Goal: Use online tool/utility: Utilize a website feature to perform a specific function

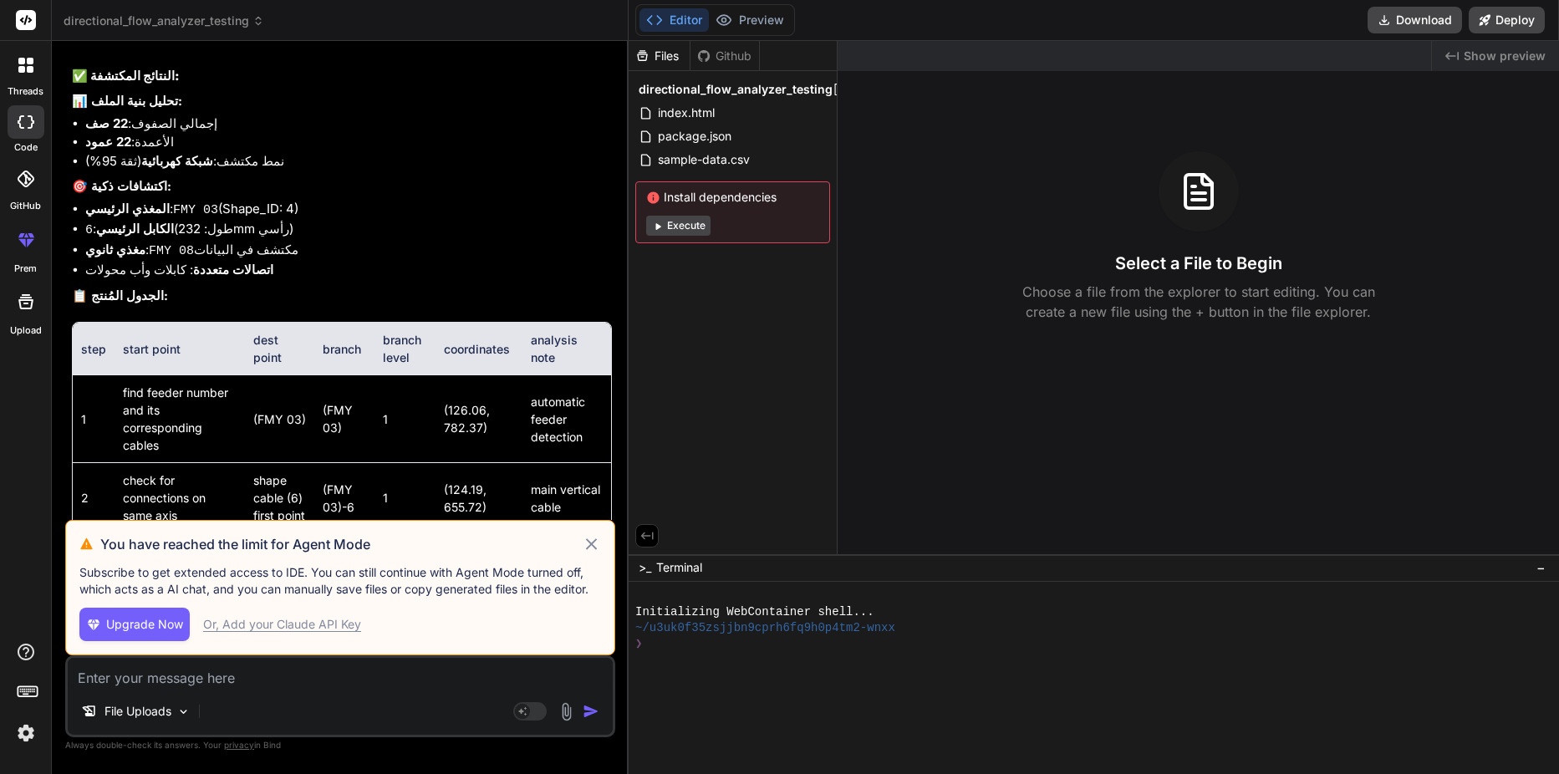
scroll to position [7613, 0]
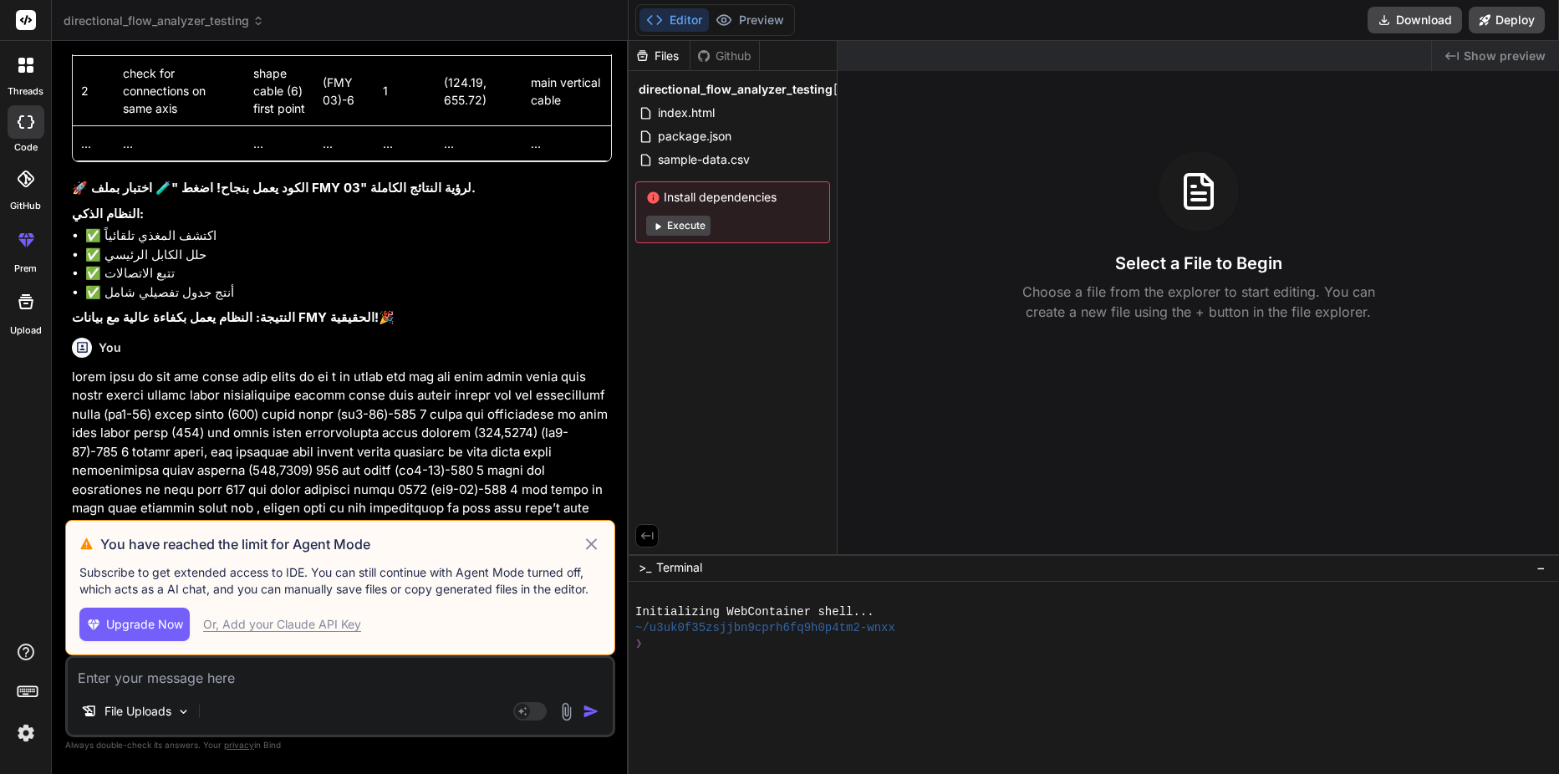
click at [590, 547] on icon at bounding box center [591, 544] width 19 height 20
type textarea "x"
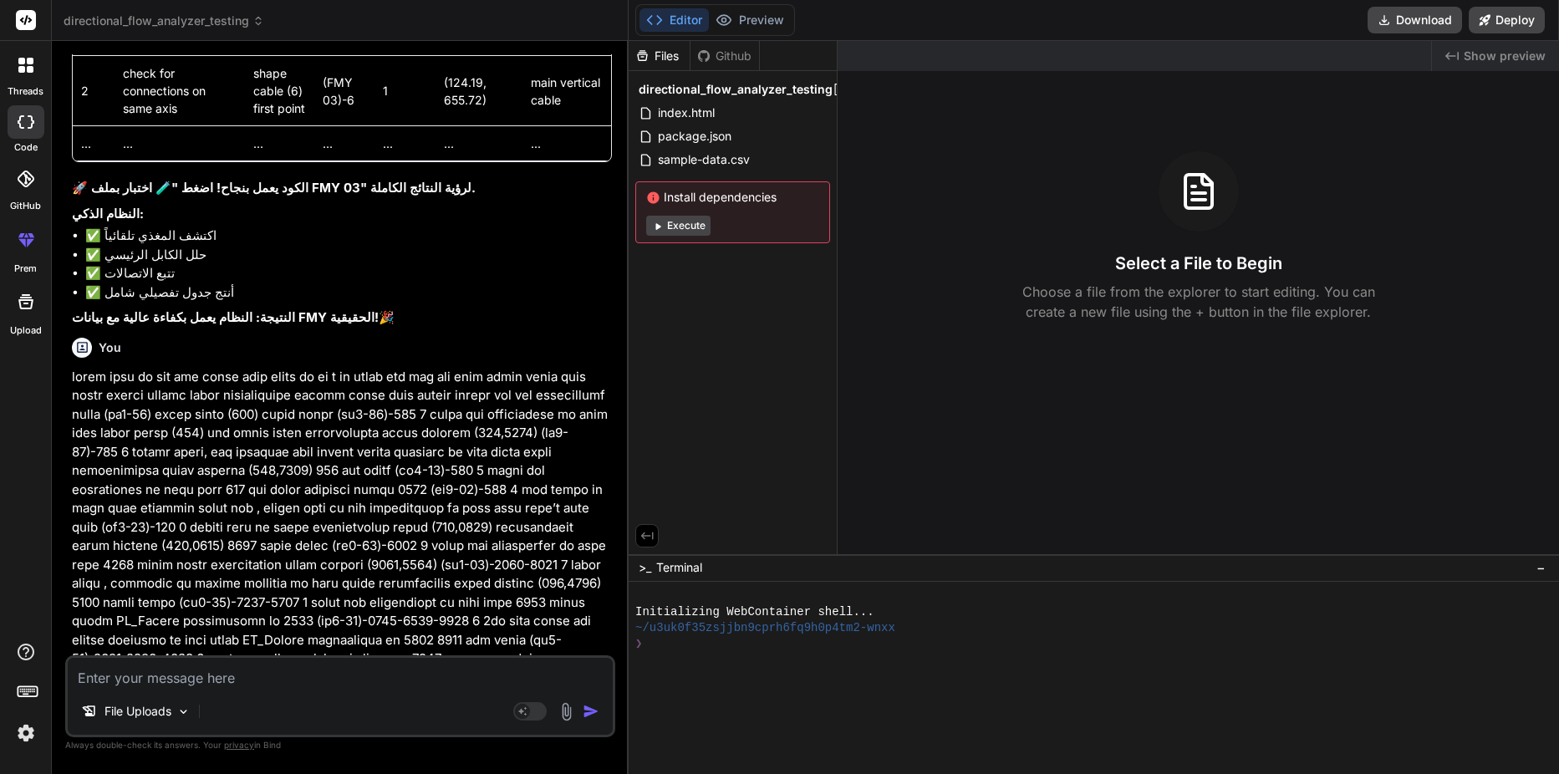
click at [28, 23] on rect at bounding box center [26, 20] width 20 height 20
click at [28, 719] on img at bounding box center [26, 733] width 28 height 28
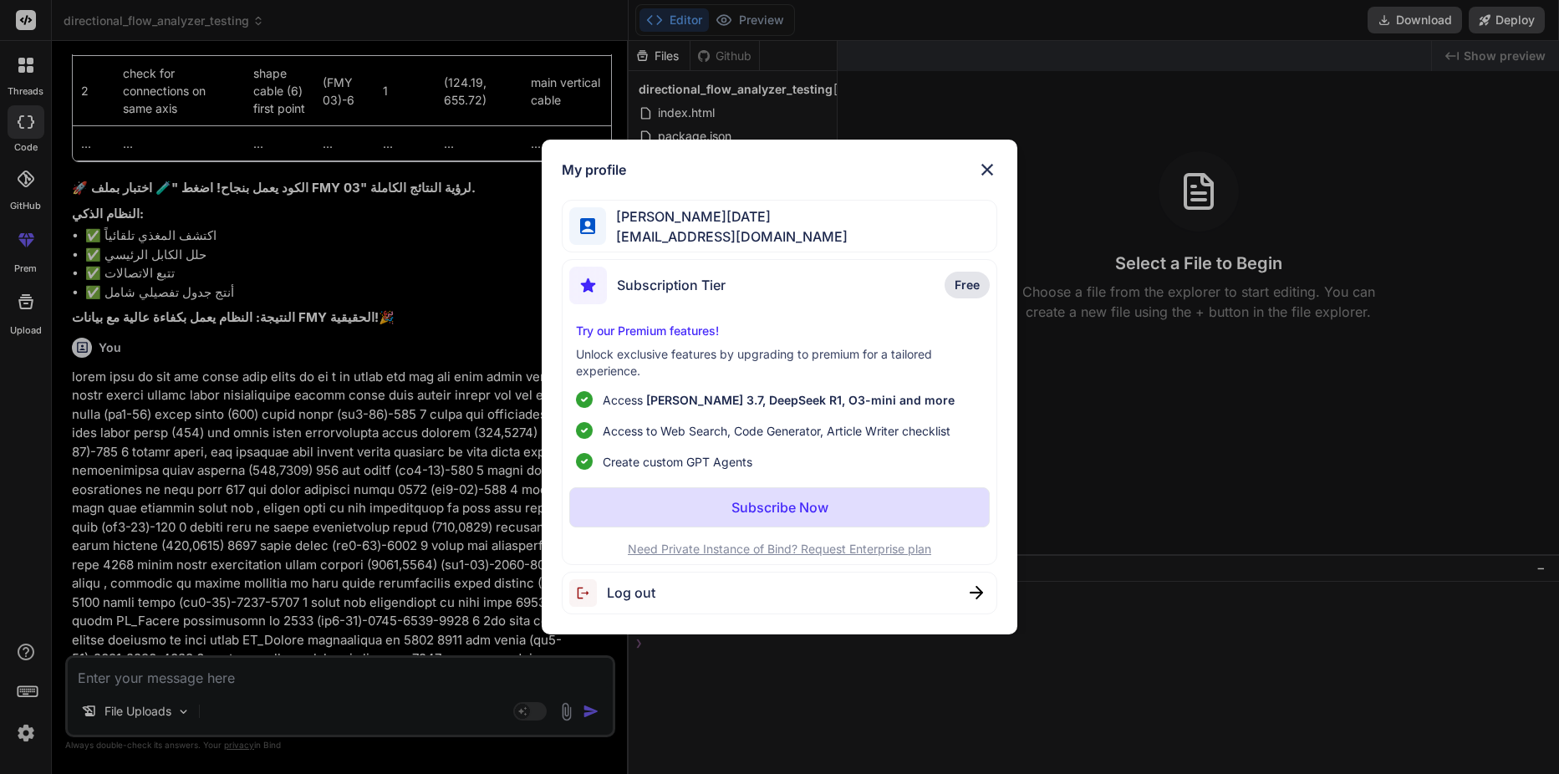
click at [807, 285] on div "Subscription Tier Free" at bounding box center [779, 289] width 421 height 44
click at [954, 283] on p "Free" at bounding box center [967, 285] width 45 height 27
click at [984, 174] on img at bounding box center [987, 170] width 20 height 20
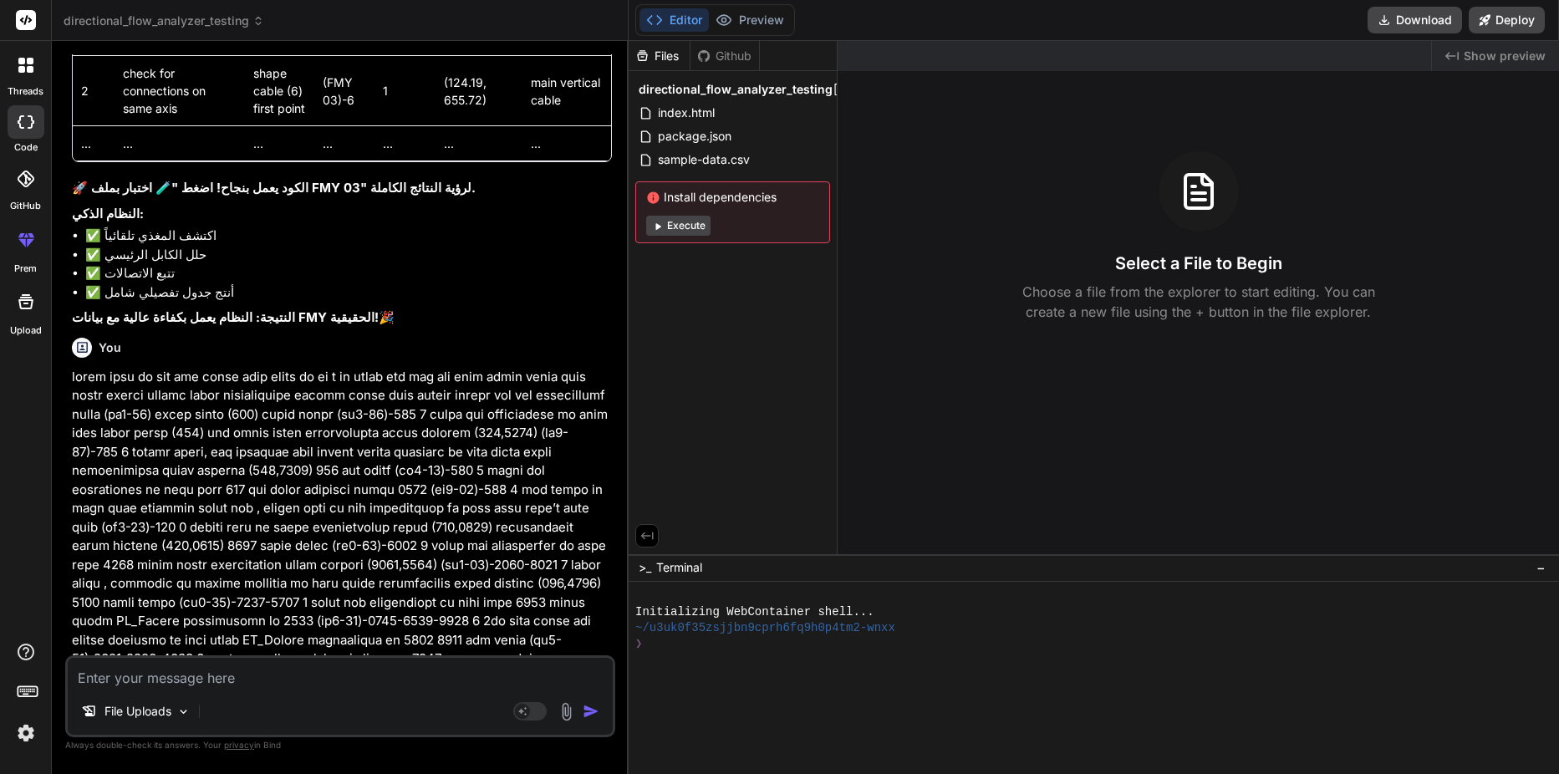
click at [28, 18] on rect at bounding box center [26, 20] width 20 height 20
click at [28, 79] on div at bounding box center [25, 65] width 35 height 35
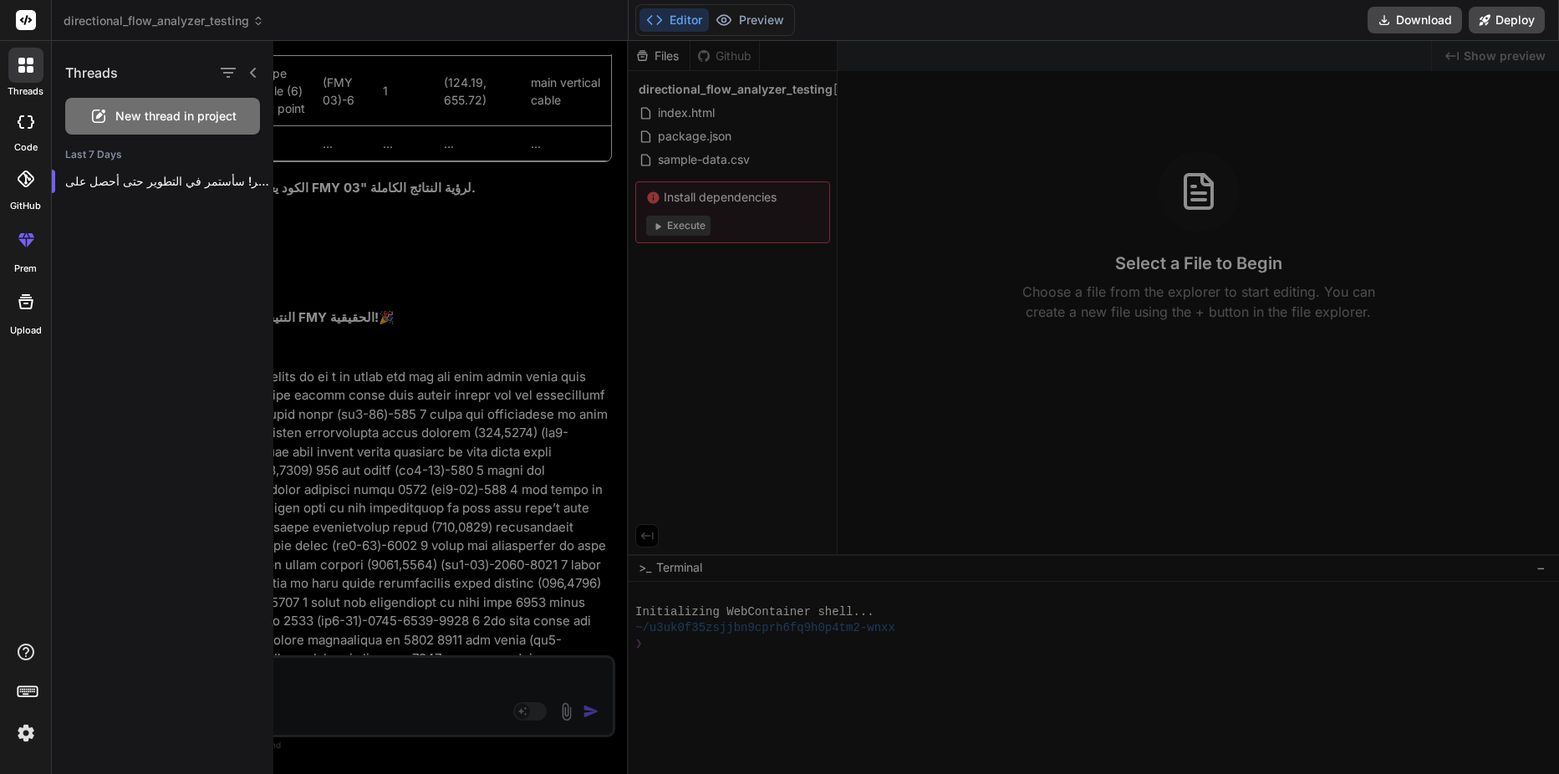
click at [31, 730] on img at bounding box center [26, 733] width 28 height 28
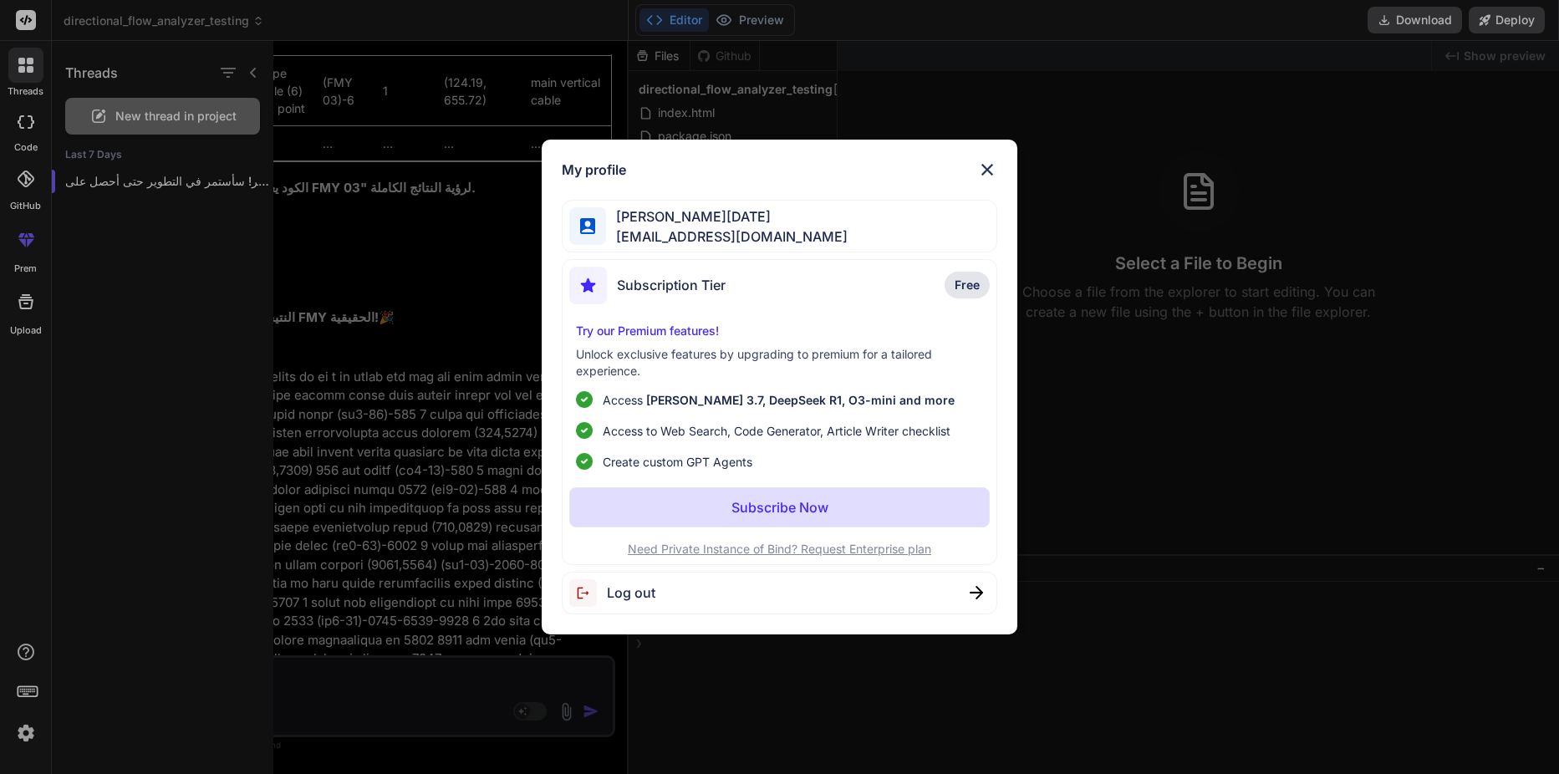
click at [988, 161] on img at bounding box center [987, 170] width 20 height 20
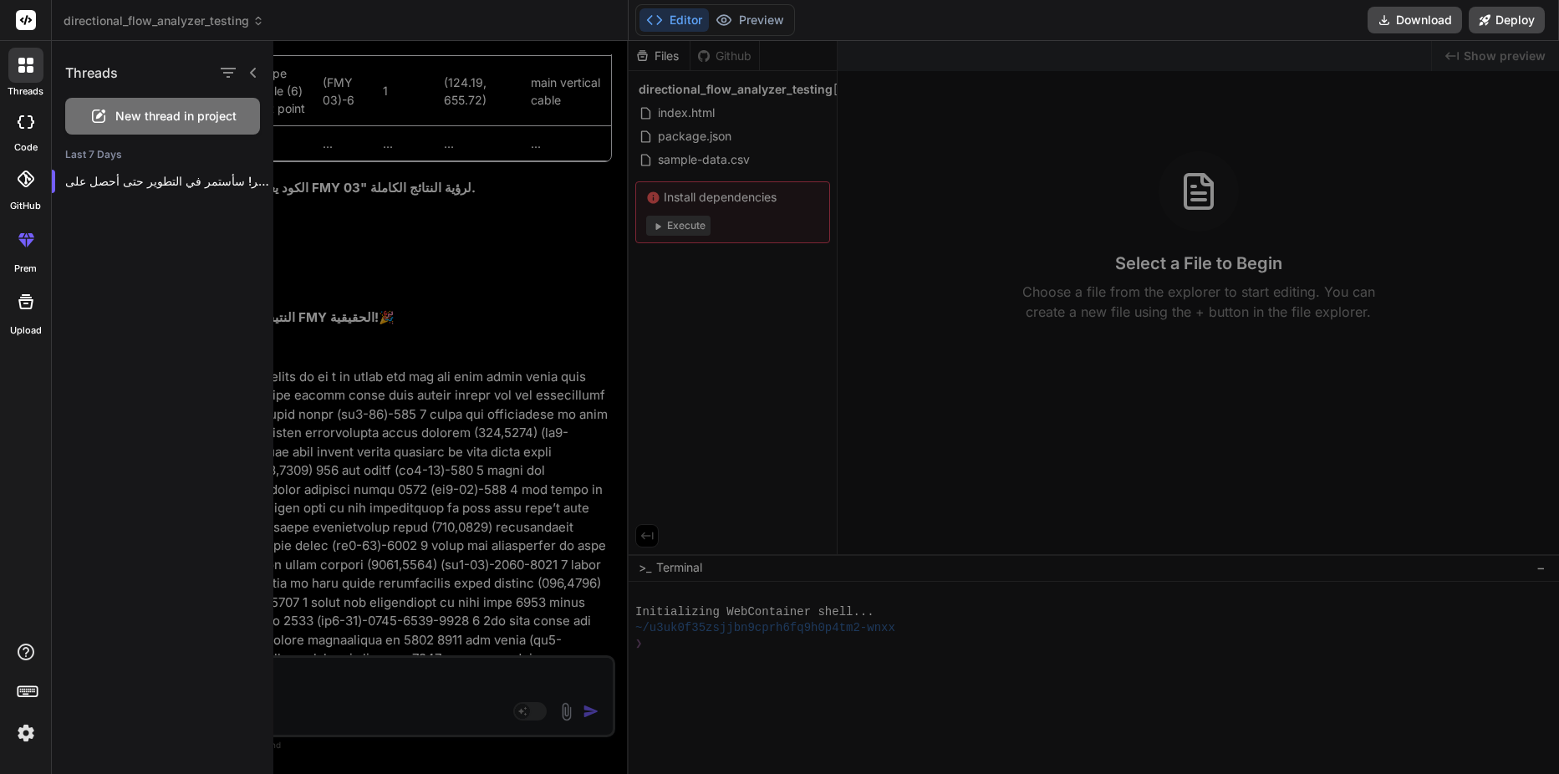
click at [532, 314] on div at bounding box center [942, 407] width 1338 height 733
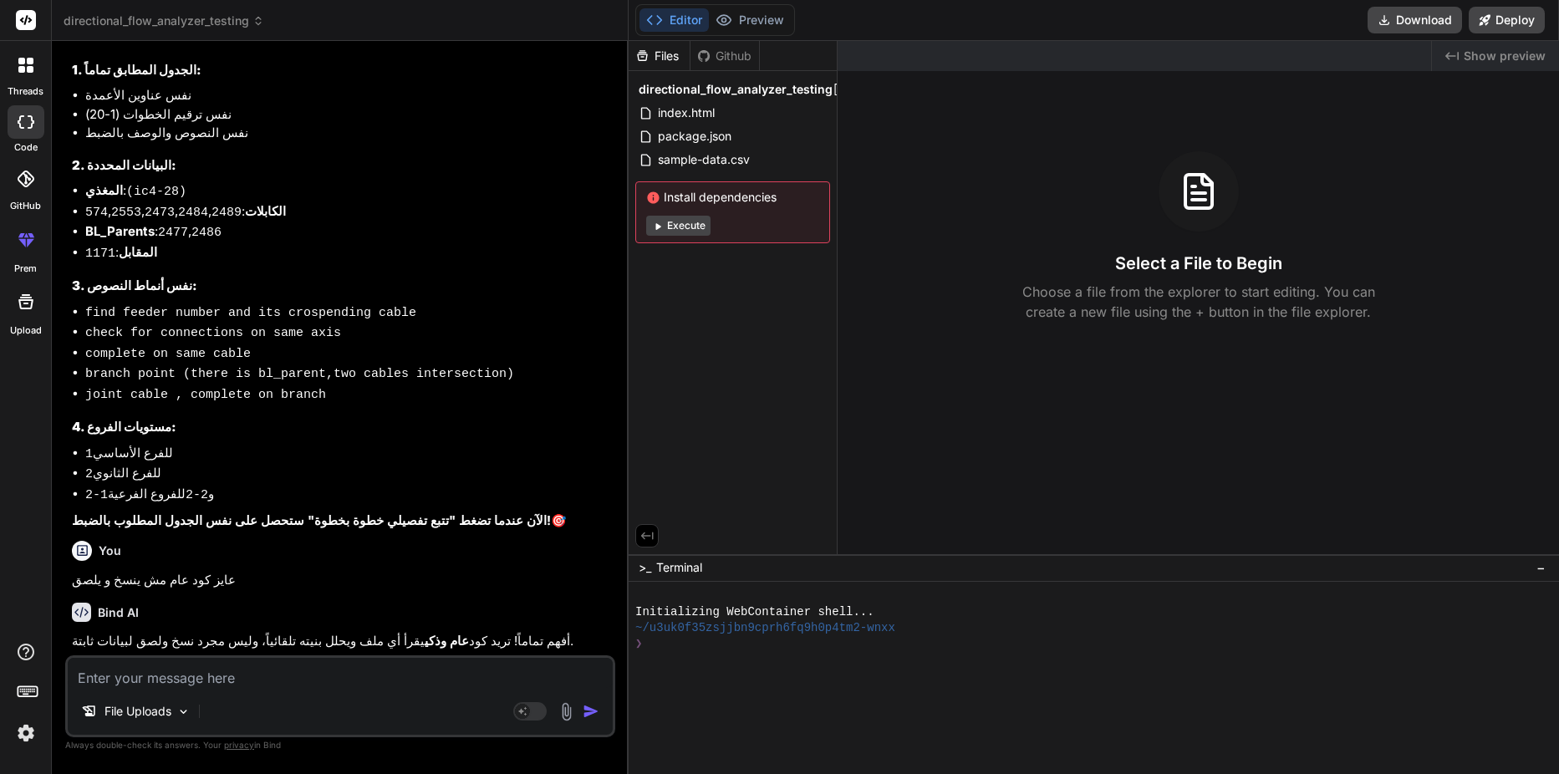
scroll to position [4716, 0]
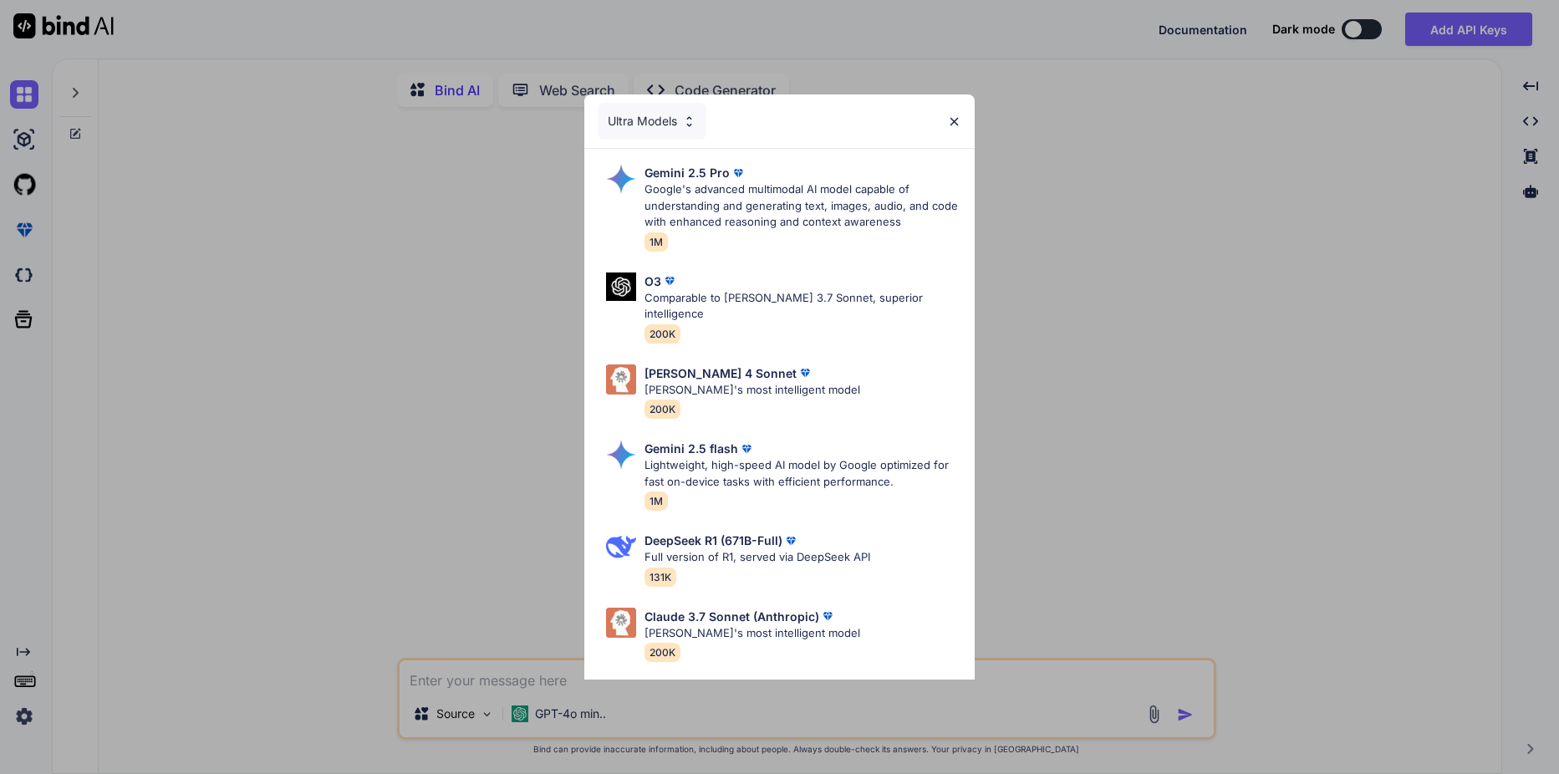
click at [952, 125] on img at bounding box center [954, 122] width 14 height 14
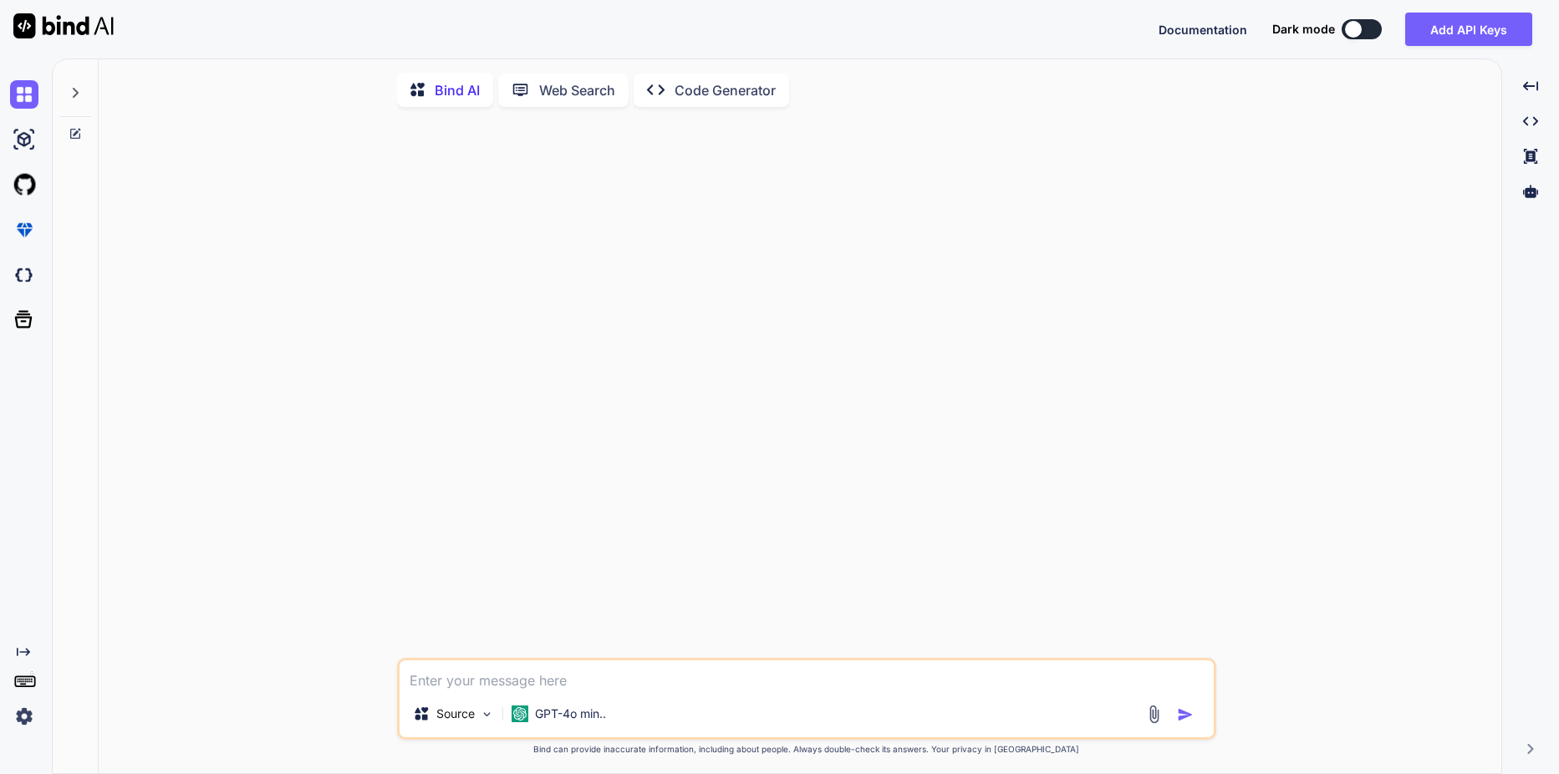
click at [23, 719] on img at bounding box center [24, 716] width 28 height 28
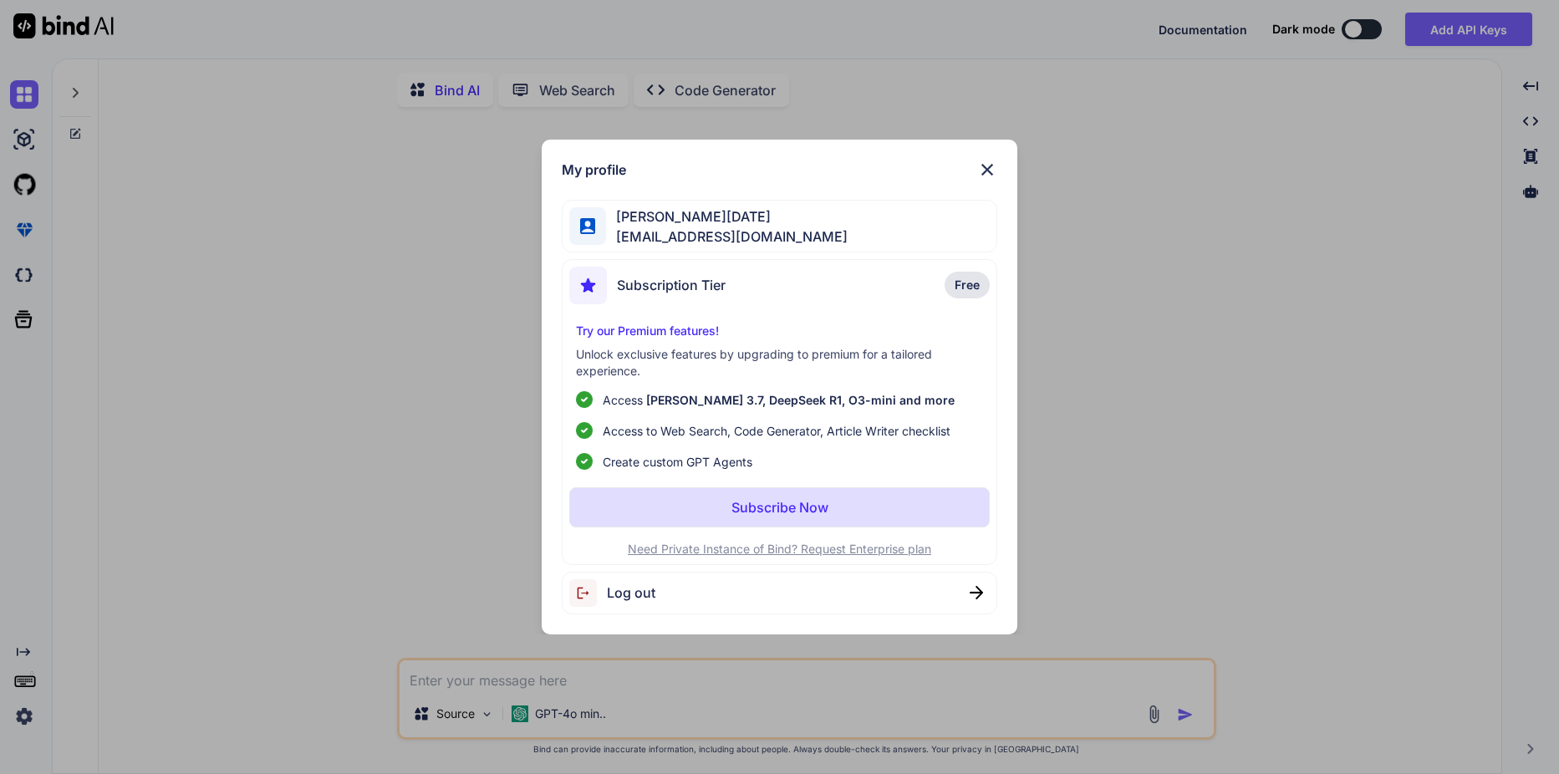
click at [990, 167] on img at bounding box center [987, 170] width 20 height 20
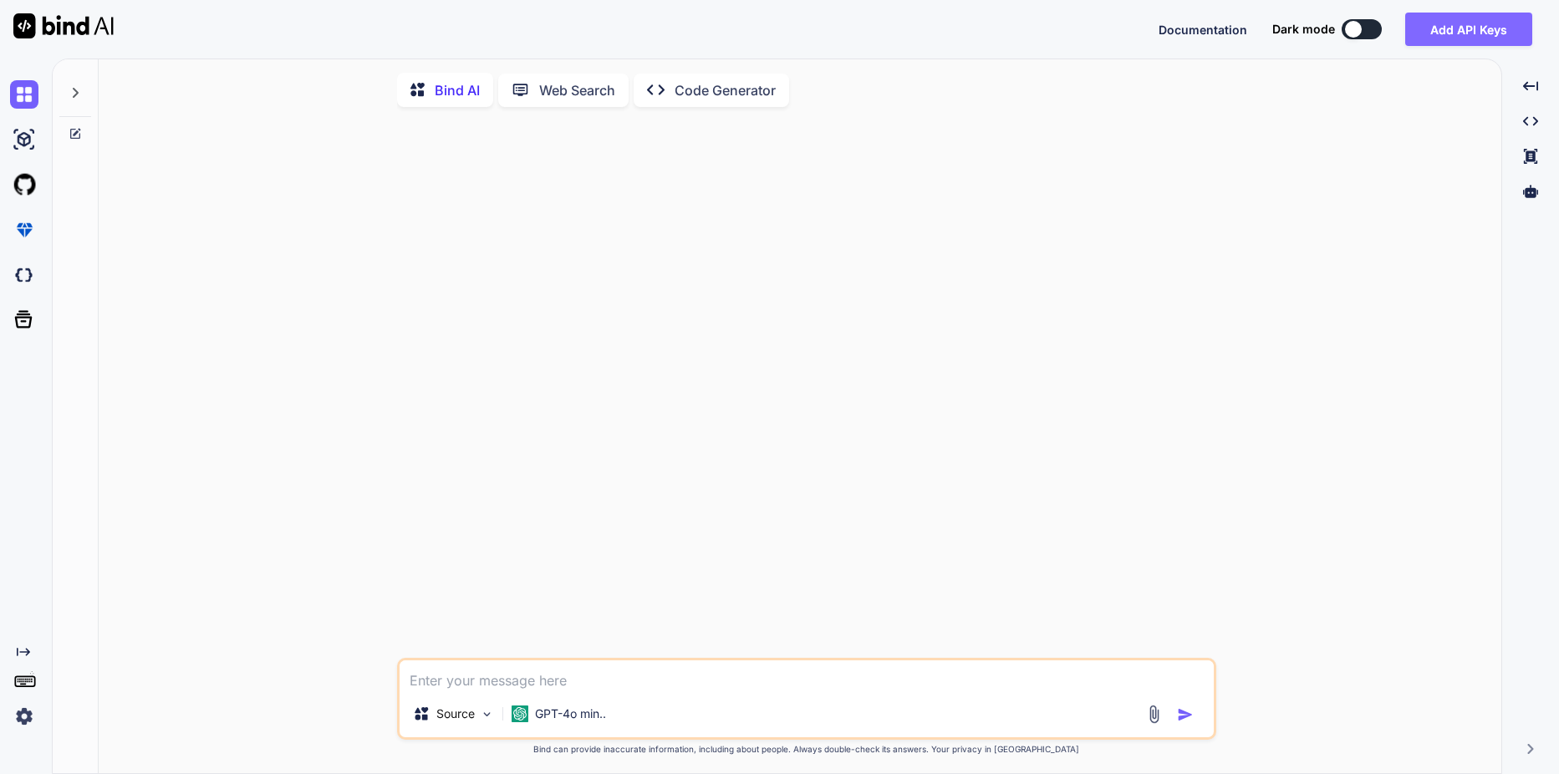
click at [1476, 42] on button "Add API Keys" at bounding box center [1469, 29] width 127 height 33
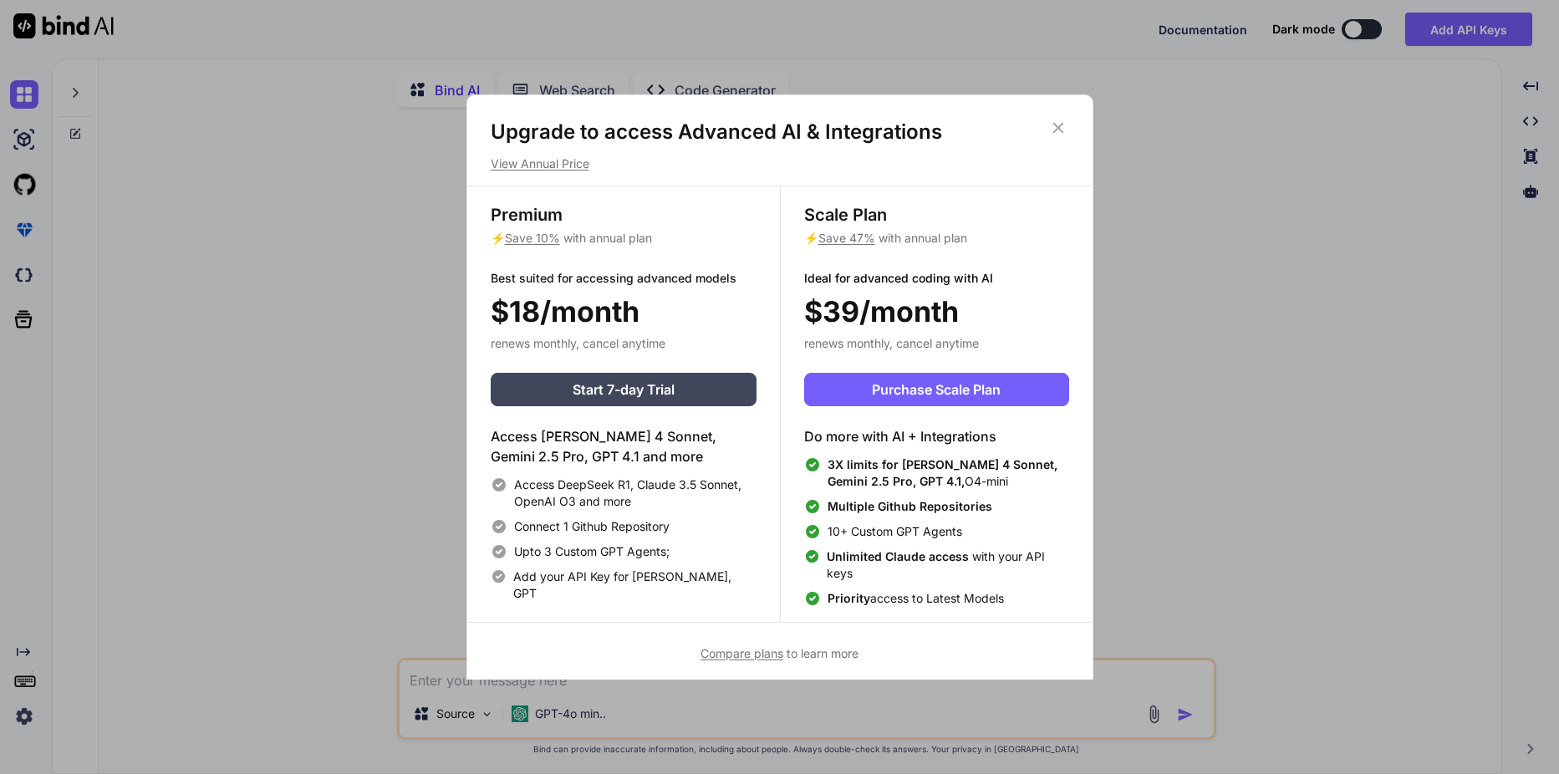
click at [1052, 130] on icon at bounding box center [1058, 128] width 18 height 18
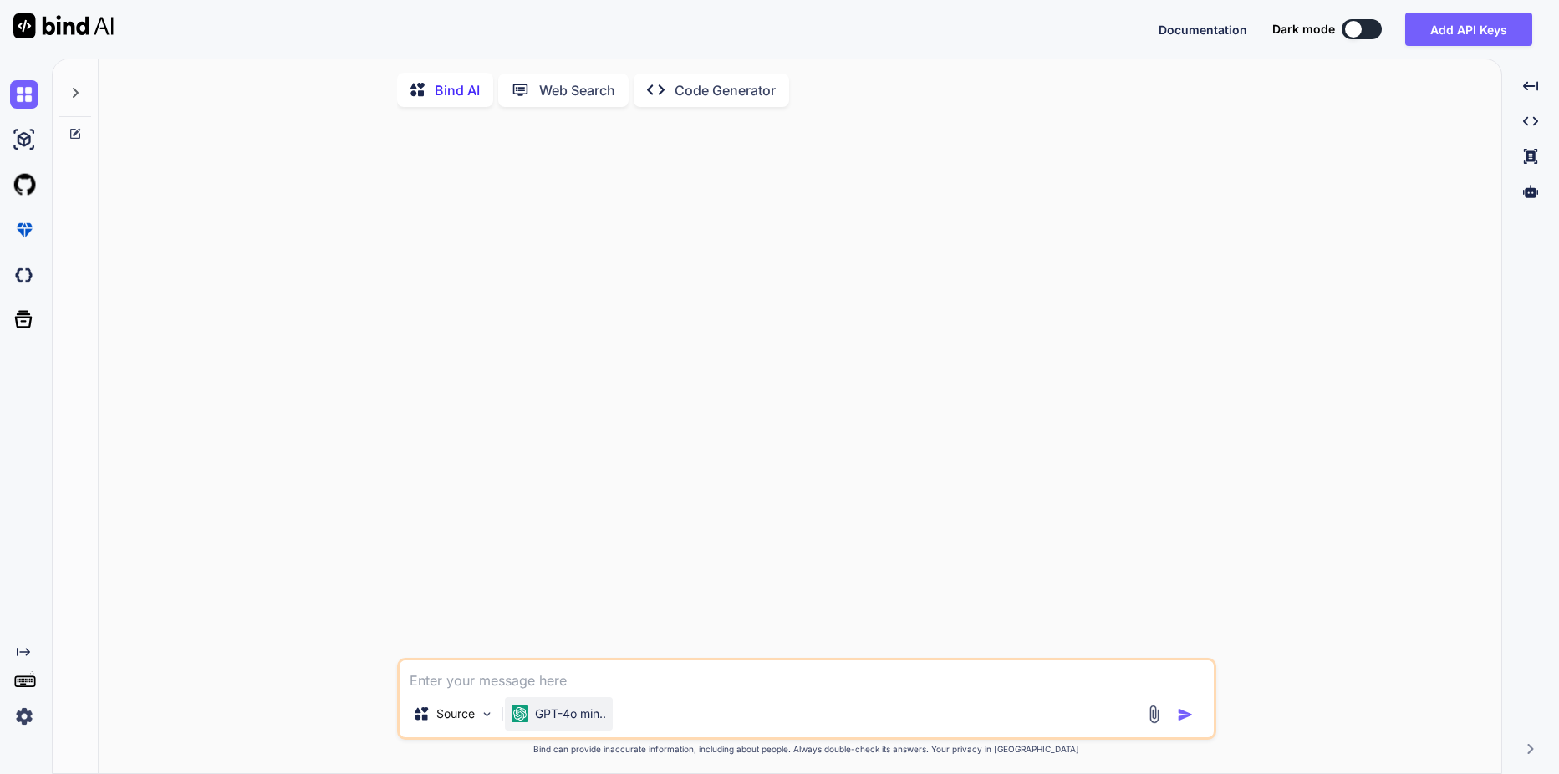
click at [534, 706] on div "GPT-4o min.." at bounding box center [559, 713] width 108 height 33
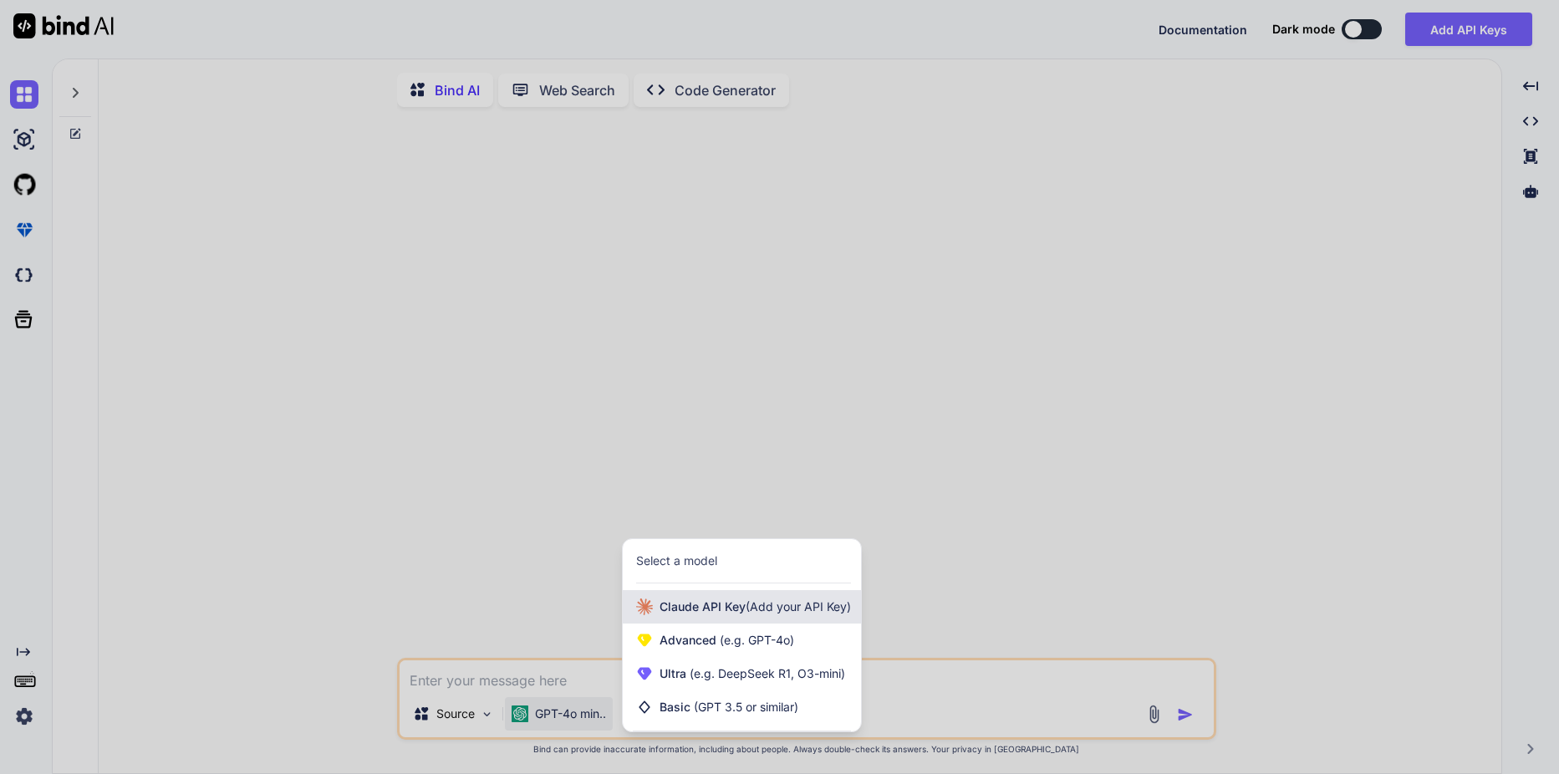
click at [716, 602] on div "[PERSON_NAME] Key (Add your API Key)" at bounding box center [742, 606] width 238 height 33
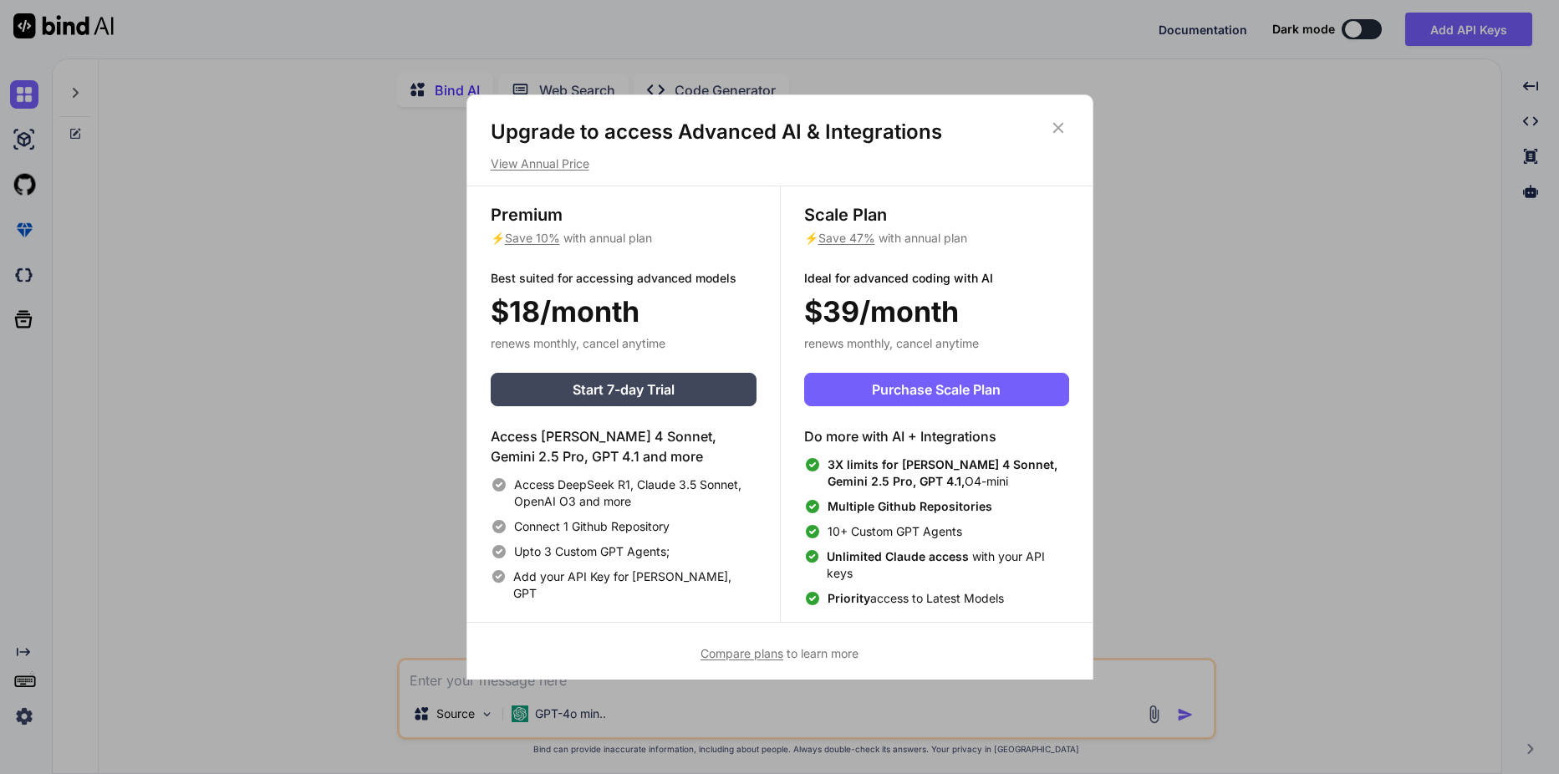
click at [1059, 129] on icon at bounding box center [1058, 128] width 11 height 11
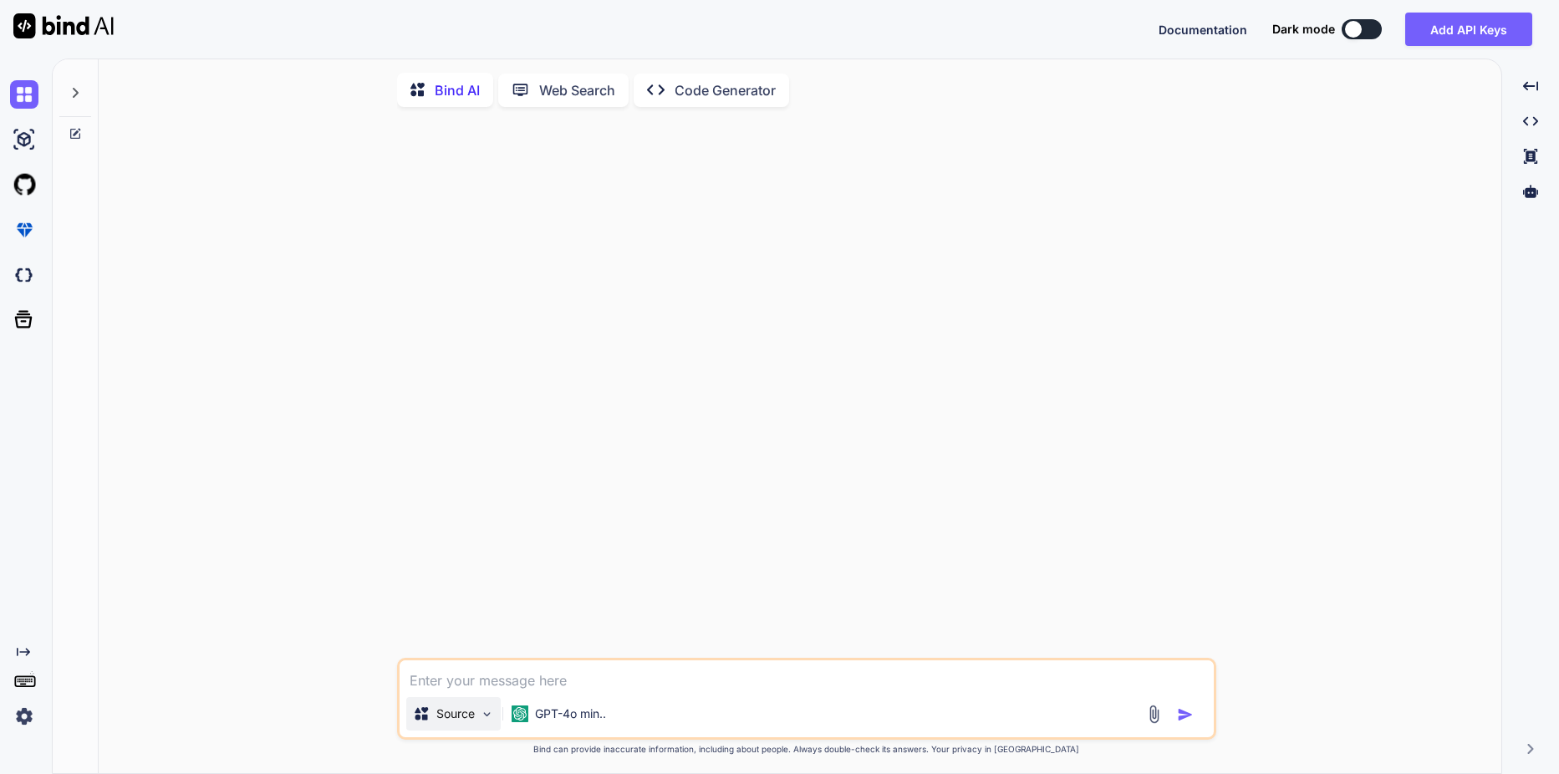
click at [477, 723] on div "Source" at bounding box center [453, 713] width 94 height 33
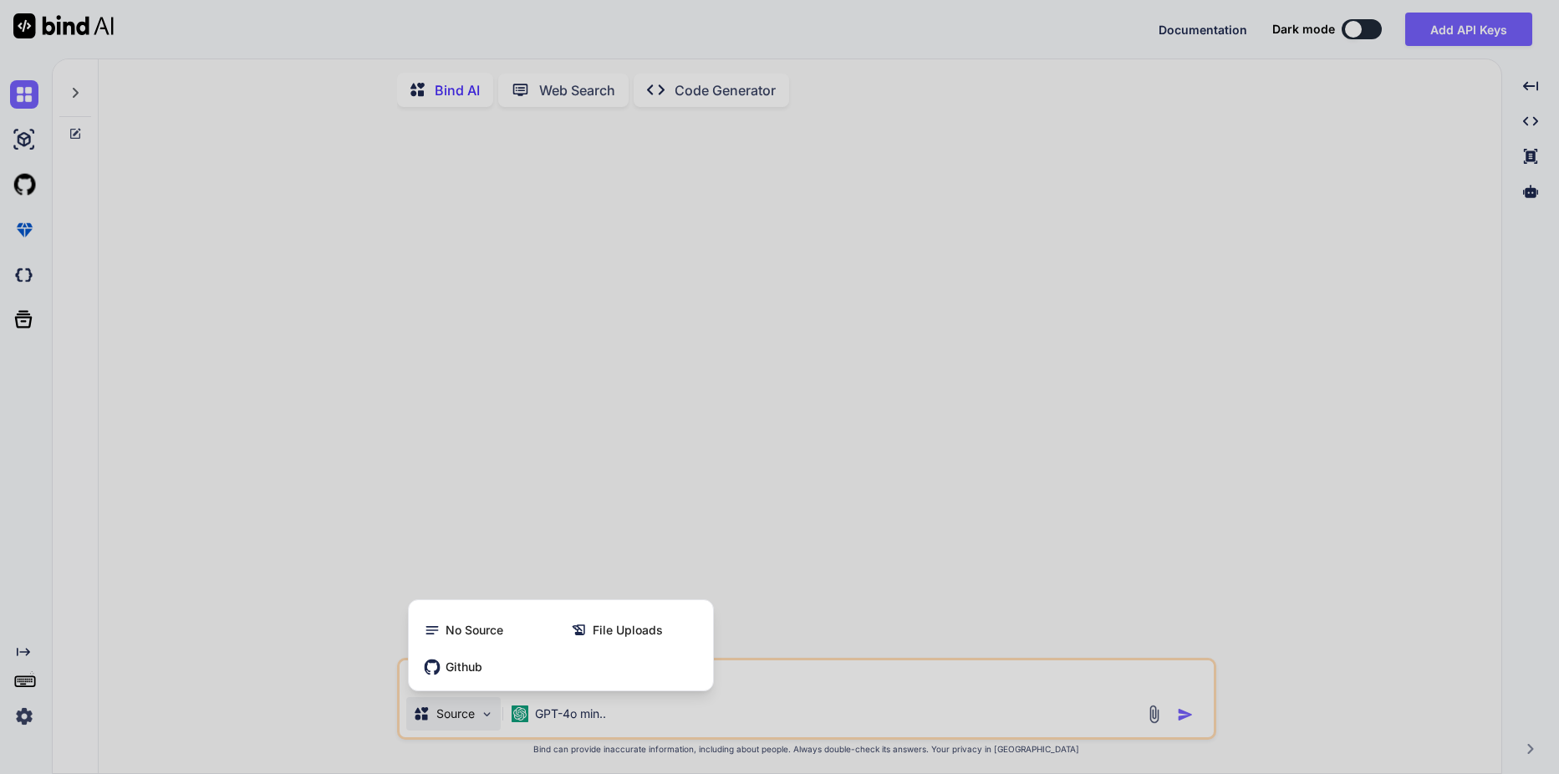
click at [543, 717] on div at bounding box center [779, 387] width 1559 height 774
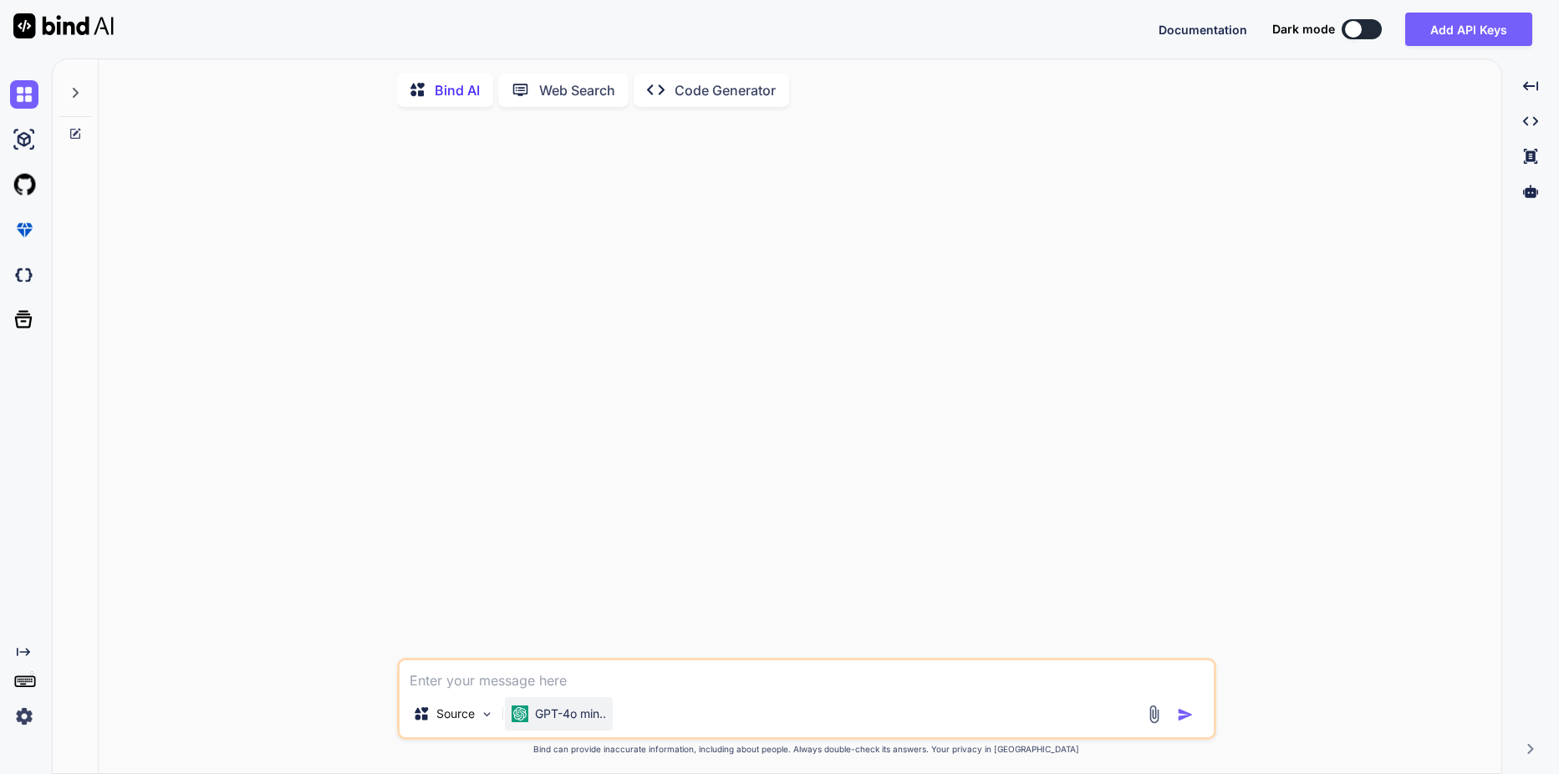
click at [547, 717] on p "GPT-4o min.." at bounding box center [570, 714] width 71 height 17
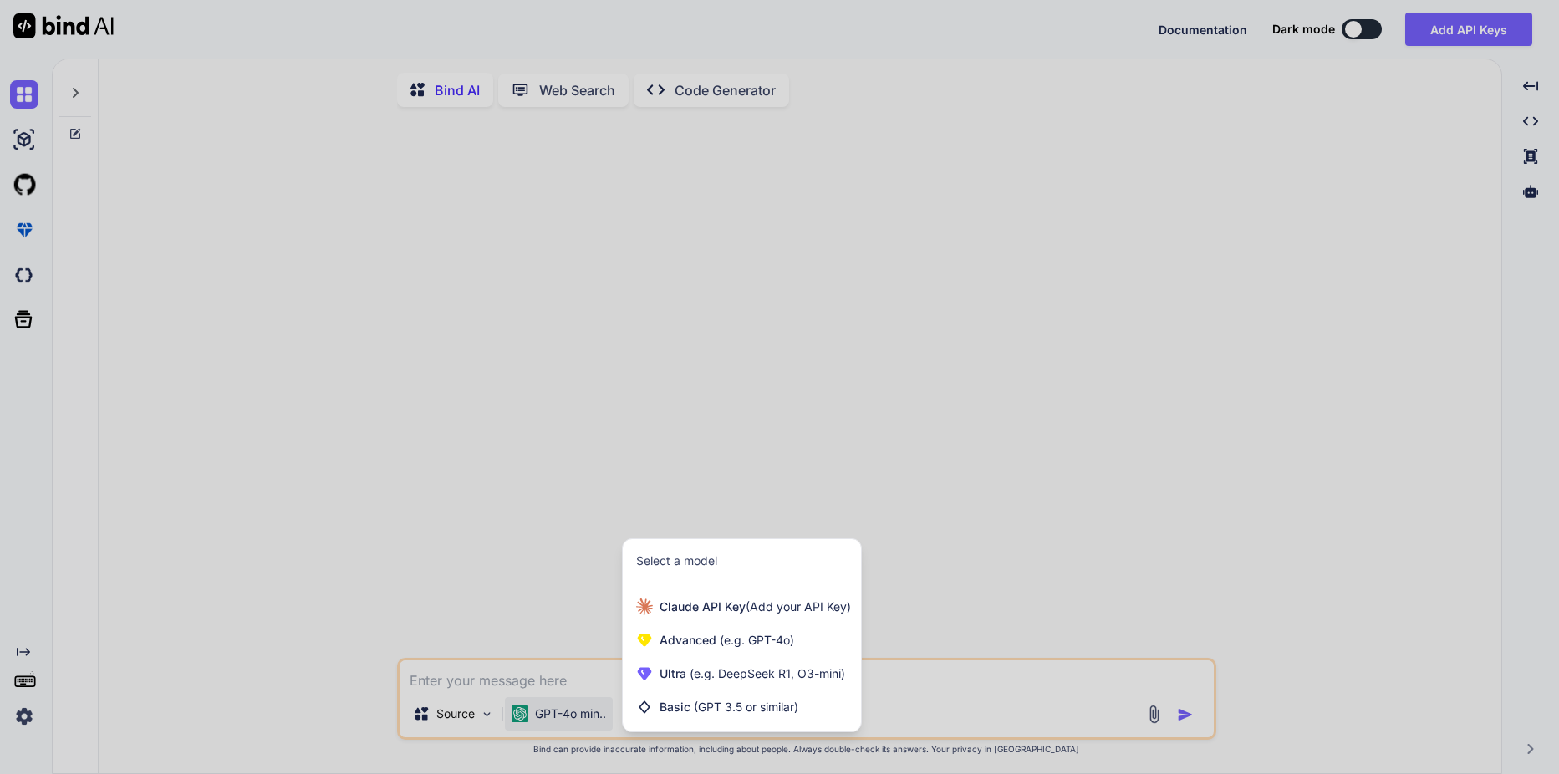
click at [154, 680] on div at bounding box center [779, 387] width 1559 height 774
type textarea "x"
